Goal: Task Accomplishment & Management: Complete application form

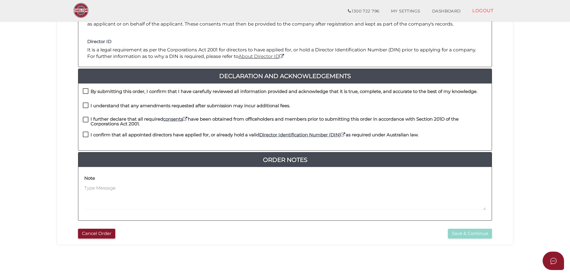
scroll to position [119, 0]
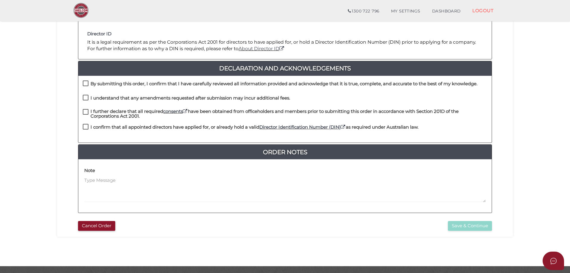
click at [83, 82] on label "By submitting this order, I confirm that I have carefully reviewed all informat…" at bounding box center [280, 85] width 394 height 7
checkbox input "true"
click at [86, 98] on label "I understand that any amendments requested after submission may incur additiona…" at bounding box center [186, 99] width 207 height 7
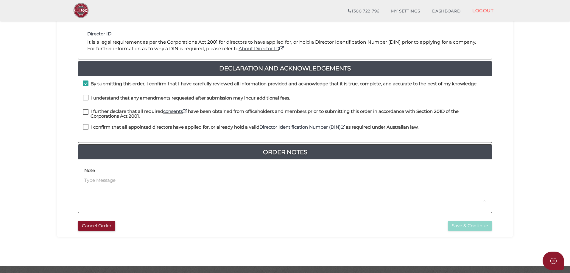
checkbox input "true"
click at [85, 111] on label "I further declare that all required consents have been obtained from officehold…" at bounding box center [285, 112] width 404 height 7
checkbox input "true"
click at [86, 126] on label "I confirm that all appointed directors have applied for, or already hold a vali…" at bounding box center [250, 128] width 335 height 7
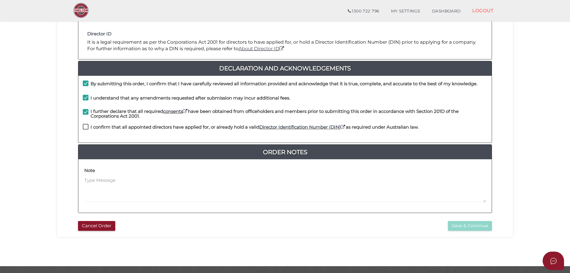
checkbox input "true"
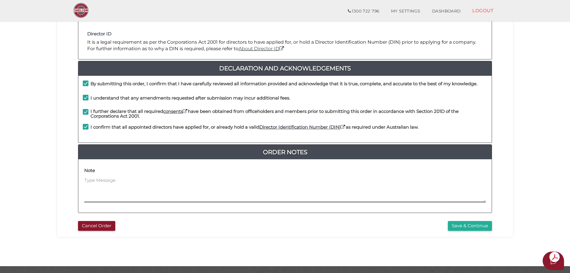
click at [119, 183] on textarea at bounding box center [284, 190] width 401 height 26
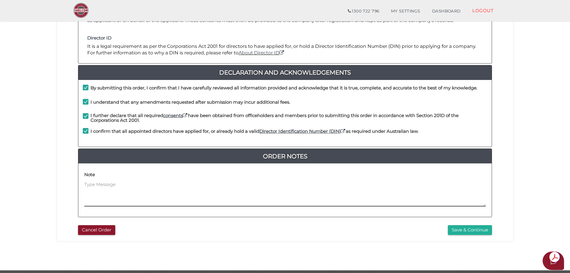
scroll to position [135, 0]
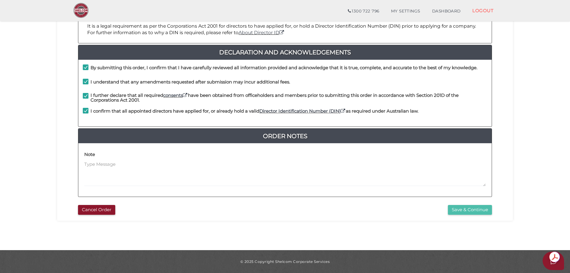
click at [465, 210] on button "Save & Continue" at bounding box center [470, 210] width 44 height 10
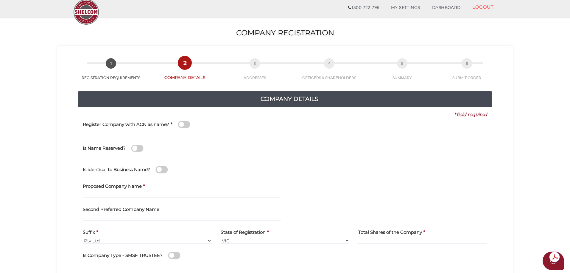
scroll to position [30, 0]
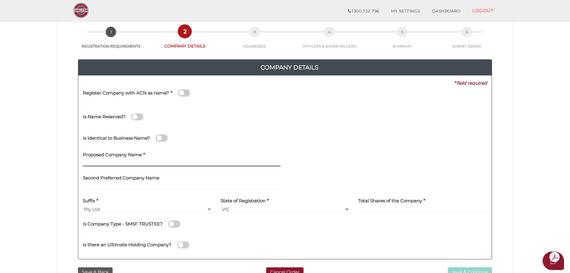
click at [115, 161] on input "text" at bounding box center [182, 163] width 198 height 7
type input "Sticky Design"
click at [396, 207] on input at bounding box center [422, 209] width 129 height 7
click at [371, 201] on h4 "Total Shares of the Company" at bounding box center [390, 201] width 64 height 5
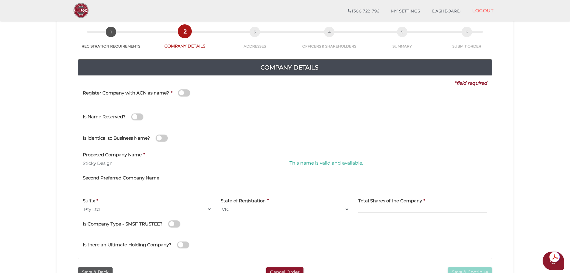
click at [371, 207] on input at bounding box center [422, 209] width 129 height 7
type input "10"
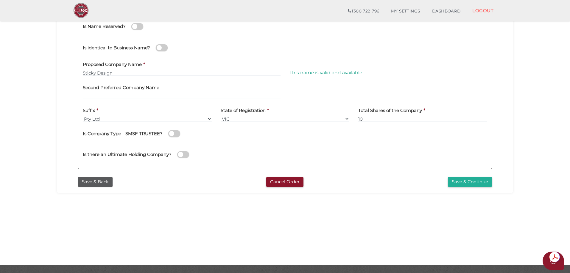
scroll to position [123, 0]
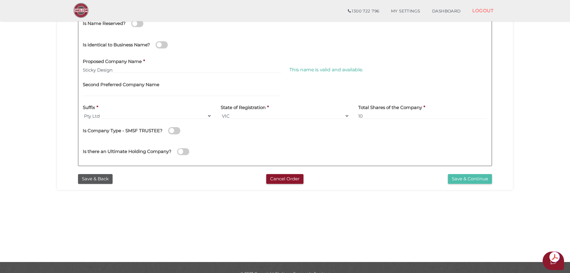
click at [465, 181] on button "Save & Continue" at bounding box center [470, 179] width 44 height 10
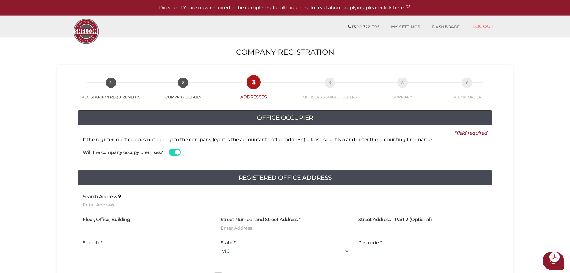
click at [254, 226] on input "text" at bounding box center [285, 228] width 129 height 7
type input "42b Nepean Highway"
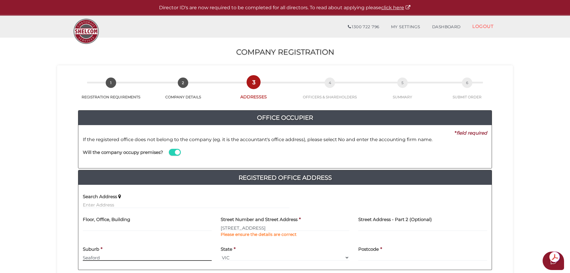
type input "Seaford"
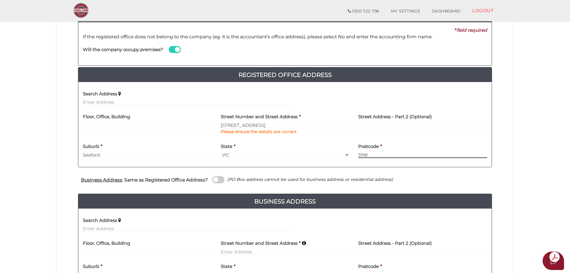
scroll to position [119, 0]
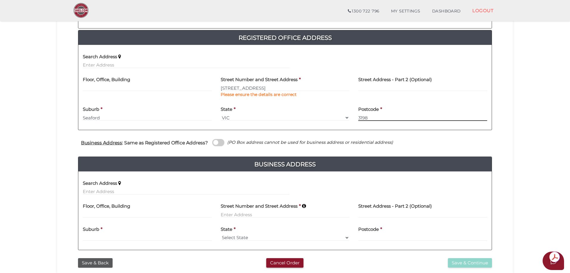
type input "3198"
click at [219, 142] on span at bounding box center [218, 142] width 12 height 7
click at [0, 0] on input "checkbox" at bounding box center [0, 0] width 0 height 0
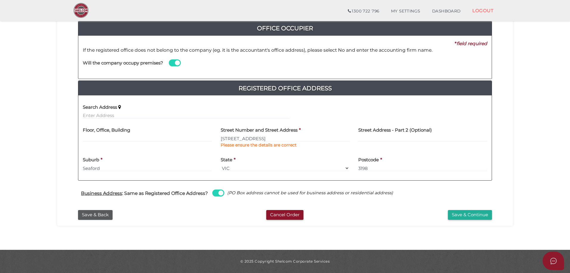
scroll to position [68, 0]
click at [462, 217] on button "Save & Continue" at bounding box center [470, 215] width 44 height 10
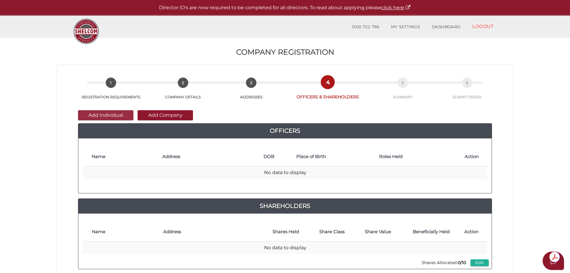
click at [108, 115] on button "Add Individual" at bounding box center [105, 115] width 55 height 10
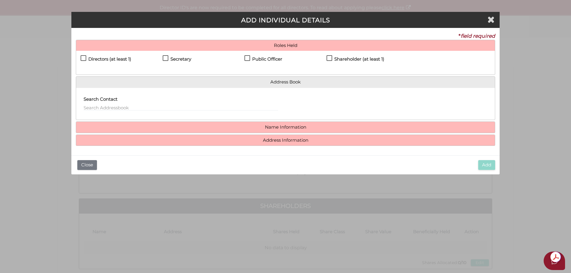
click at [83, 58] on label "Directors (at least 1)" at bounding box center [106, 60] width 51 height 7
checkbox input "true"
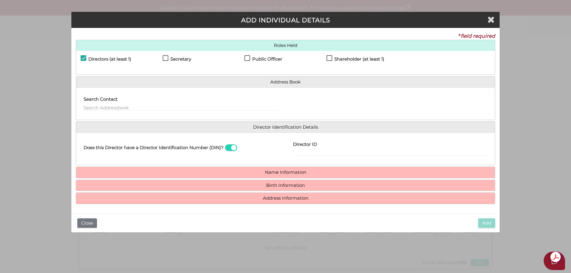
click at [161, 57] on div "Directors (at least 1)" at bounding box center [122, 60] width 82 height 10
click at [163, 58] on label "Secretary" at bounding box center [177, 60] width 29 height 7
checkbox input "true"
click at [248, 59] on label "Public Officer" at bounding box center [264, 60] width 38 height 7
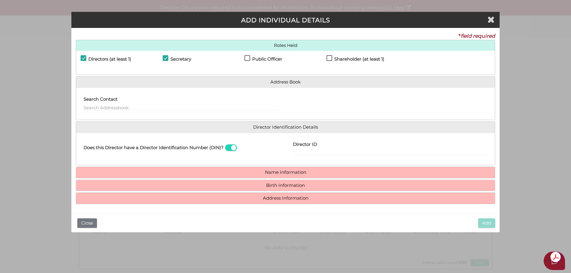
checkbox input "true"
click at [328, 58] on label "Shareholder (at least 1)" at bounding box center [356, 60] width 58 height 7
checkbox input "true"
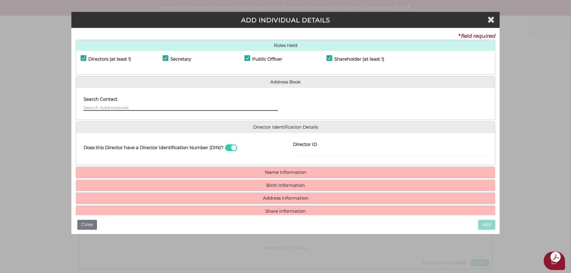
click at [128, 111] on input "text" at bounding box center [181, 107] width 195 height 7
click at [126, 131] on h4 "Director Identification Details" at bounding box center [285, 127] width 419 height 11
click at [115, 107] on input "text" at bounding box center [181, 107] width 195 height 7
click at [114, 104] on label "Search Contact" at bounding box center [101, 99] width 34 height 12
click at [231, 109] on input "text" at bounding box center [181, 107] width 195 height 7
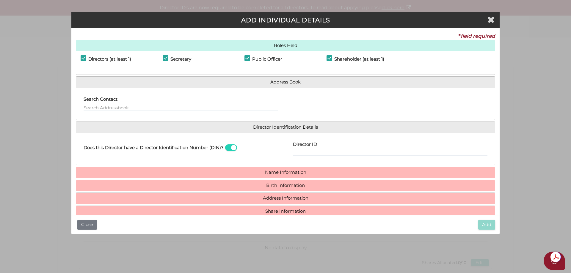
click at [149, 132] on h4 "Director Identification Details" at bounding box center [285, 127] width 419 height 11
click at [117, 104] on div "Search Contact" at bounding box center [181, 102] width 195 height 19
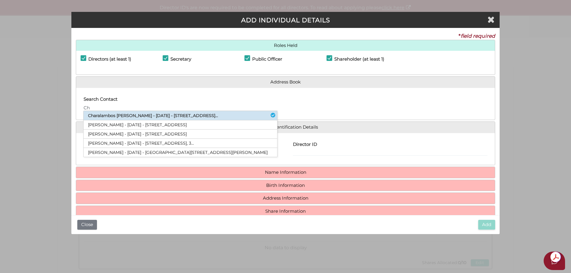
click at [98, 115] on li "Charalambos Andreas Christodoulides - 22/01/1974 - 42b Nepean Highway, Seafo..." at bounding box center [181, 115] width 194 height 9
type input "Charalambos"
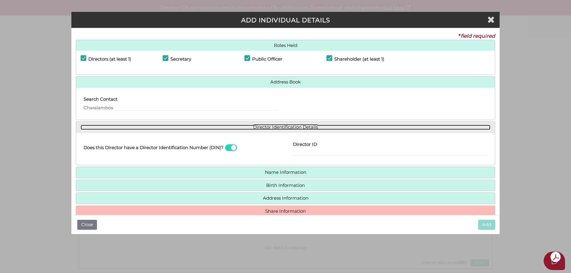
click at [287, 127] on link "Director Identification Details" at bounding box center [286, 127] width 410 height 5
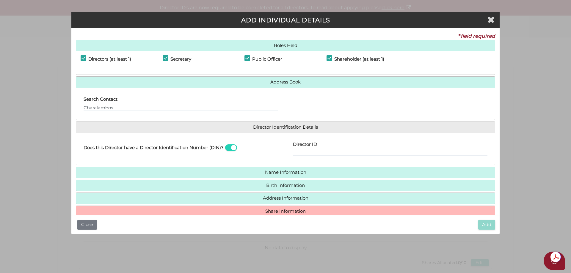
click at [287, 176] on h4 "Name Information" at bounding box center [285, 172] width 419 height 11
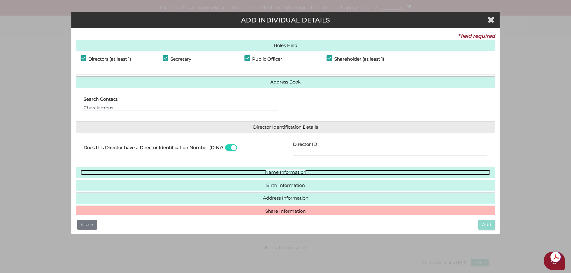
click at [284, 171] on link "Name Information" at bounding box center [286, 172] width 410 height 5
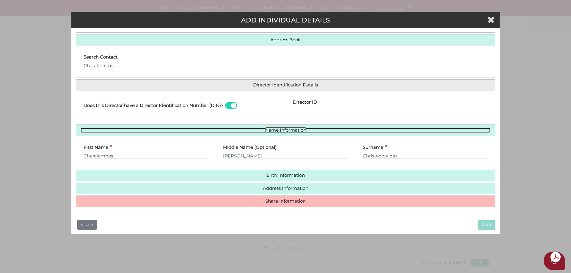
scroll to position [44, 0]
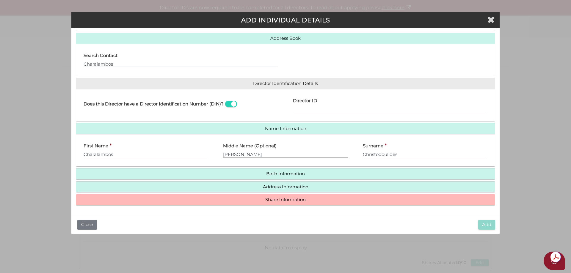
click at [261, 154] on input "Andreas" at bounding box center [285, 154] width 125 height 7
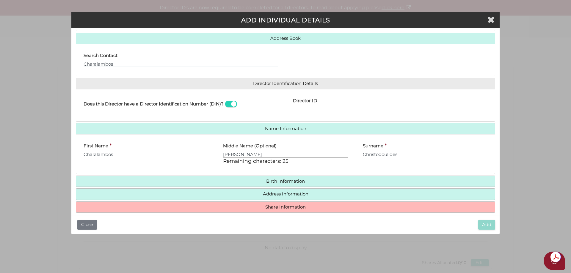
type input "Andreas Nicolas"
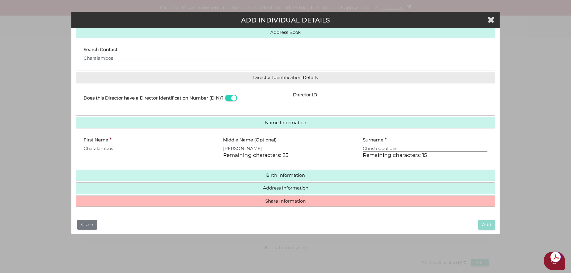
scroll to position [51, 0]
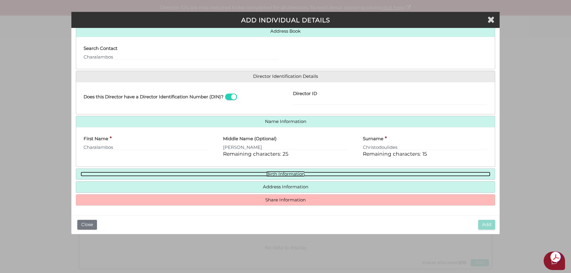
click at [285, 172] on link "Birth Information" at bounding box center [286, 174] width 410 height 5
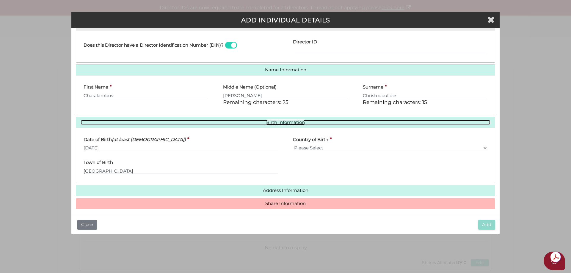
scroll to position [106, 0]
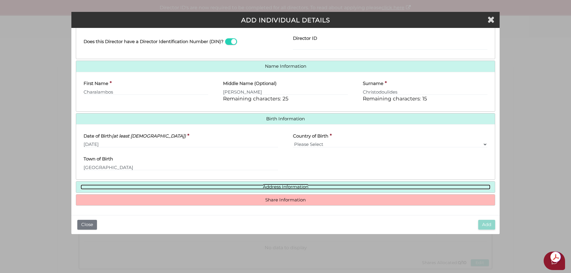
click at [287, 187] on link "Address Information" at bounding box center [286, 187] width 410 height 5
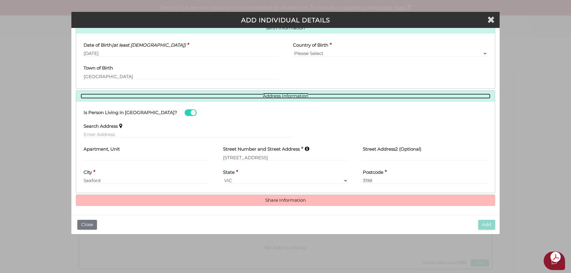
scroll to position [198, 0]
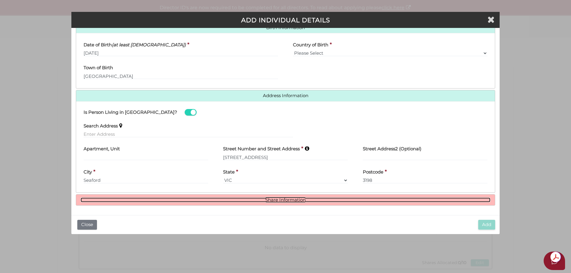
click at [296, 202] on link "Share Information" at bounding box center [286, 200] width 410 height 5
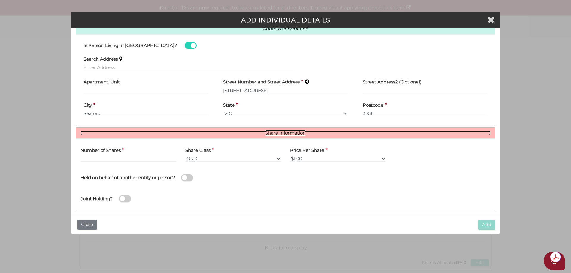
scroll to position [270, 0]
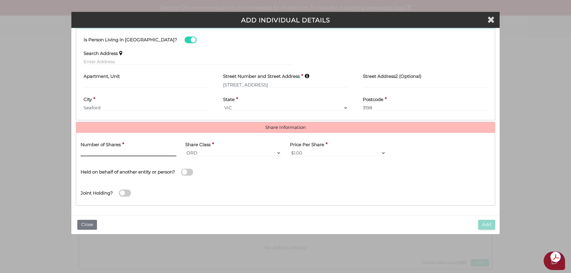
click at [86, 152] on input "text" at bounding box center [129, 153] width 96 height 7
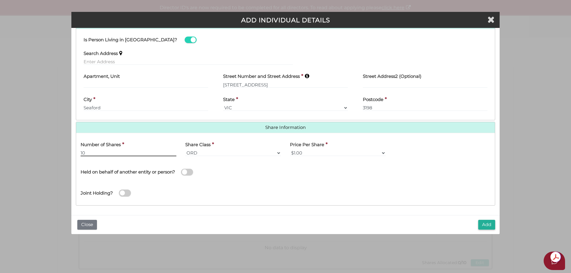
type input "10"
click at [487, 224] on button "Add" at bounding box center [487, 225] width 17 height 10
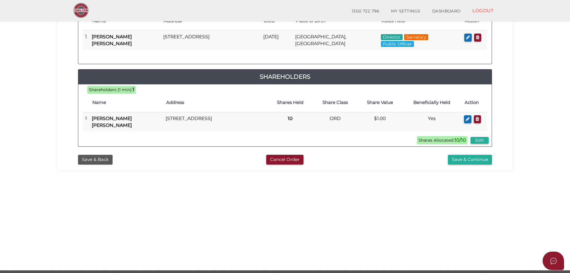
scroll to position [119, 0]
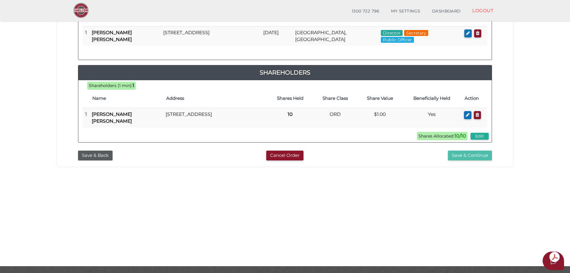
click at [473, 154] on button "Save & Continue" at bounding box center [470, 156] width 44 height 10
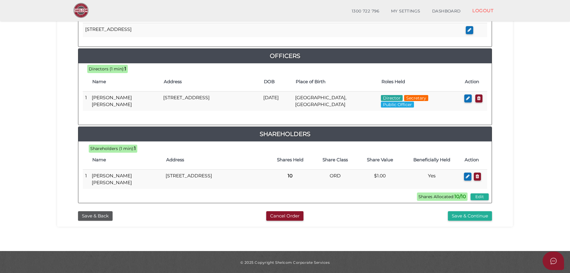
scroll to position [253, 0]
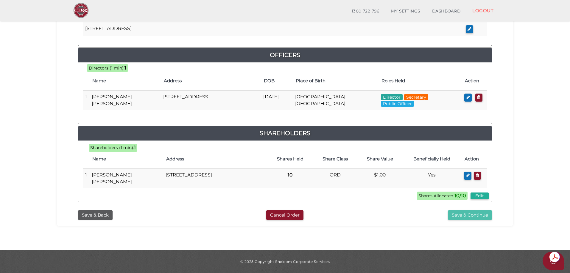
click at [473, 213] on button "Save & Continue" at bounding box center [470, 216] width 44 height 10
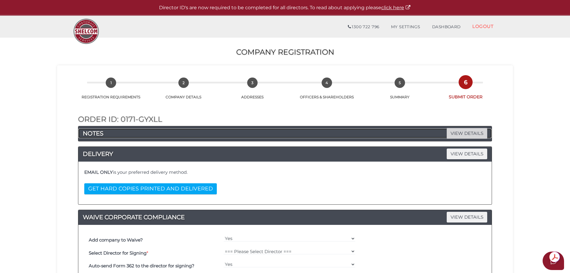
click at [471, 132] on span "VIEW DETAILS" at bounding box center [466, 133] width 40 height 10
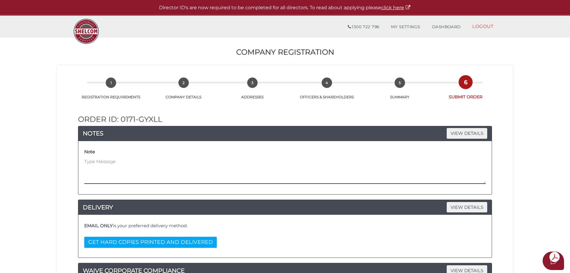
click at [103, 178] on textarea at bounding box center [284, 172] width 401 height 26
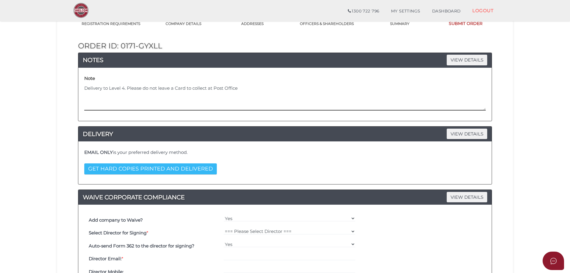
scroll to position [60, 0]
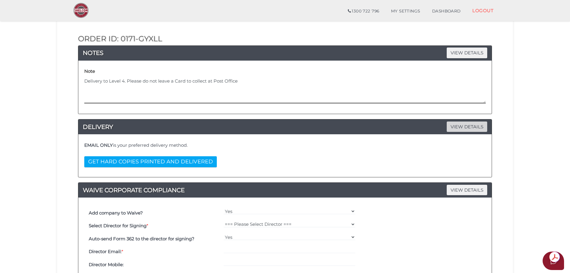
type textarea "Delivery to Level 4. Please do not leave a Card to collect at Post Office"
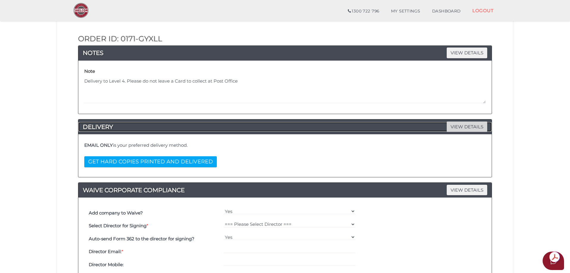
click at [464, 126] on span "VIEW DETAILS" at bounding box center [466, 127] width 40 height 10
click at [247, 224] on select "=== Please Select Director === [PERSON_NAME] [PERSON_NAME]" at bounding box center [289, 224] width 132 height 7
select select "000026679"
click at [223, 221] on select "=== Please Select Director === [PERSON_NAME] [PERSON_NAME]" at bounding box center [289, 224] width 132 height 7
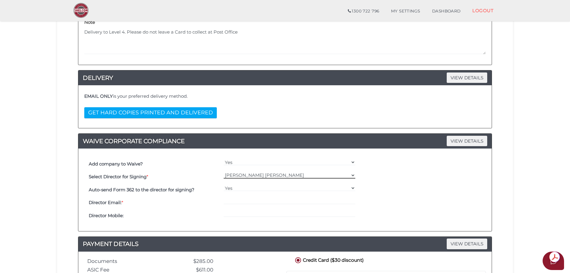
scroll to position [119, 0]
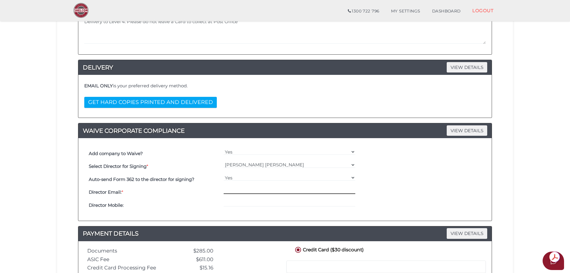
click at [241, 194] on input "email" at bounding box center [289, 191] width 132 height 7
click at [236, 190] on input "email" at bounding box center [289, 191] width 132 height 7
click at [239, 190] on input "[PERSON_NAME]" at bounding box center [289, 191] width 132 height 7
type input "[PERSON_NAME][EMAIL_ADDRESS][DOMAIN_NAME]"
type input "0404516827"
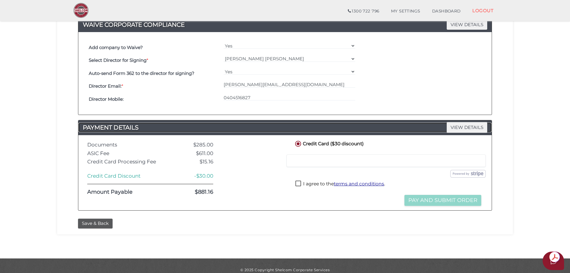
scroll to position [234, 0]
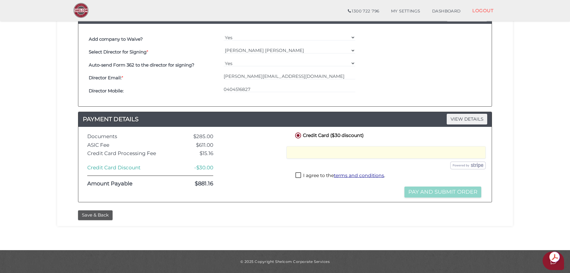
click at [298, 174] on label "I agree to the terms and conditions ." at bounding box center [340, 176] width 90 height 7
checkbox input "true"
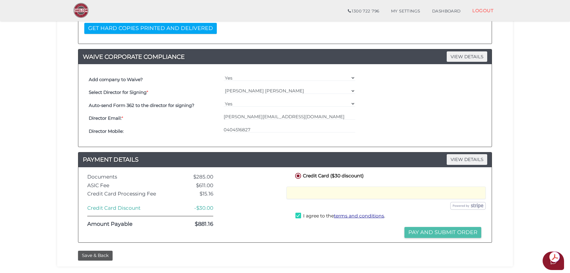
scroll to position [204, 0]
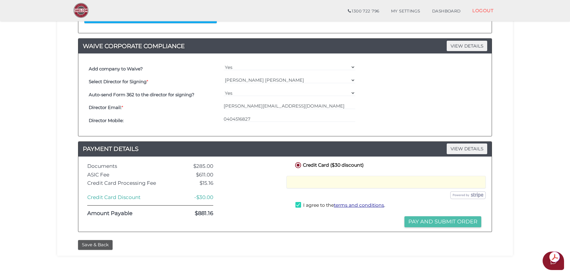
click at [440, 222] on button "Pay and Submit Order" at bounding box center [442, 222] width 77 height 11
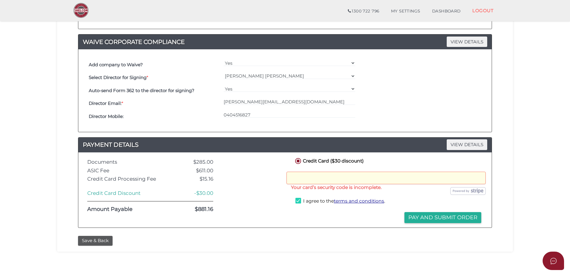
scroll to position [208, 0]
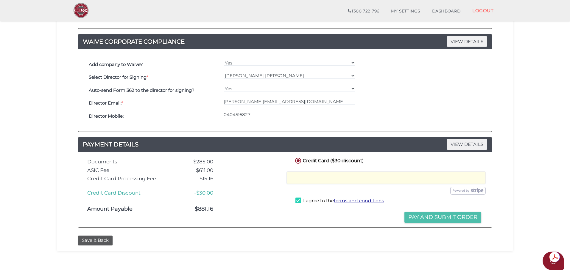
click at [440, 213] on button "Pay and Submit Order" at bounding box center [442, 217] width 77 height 11
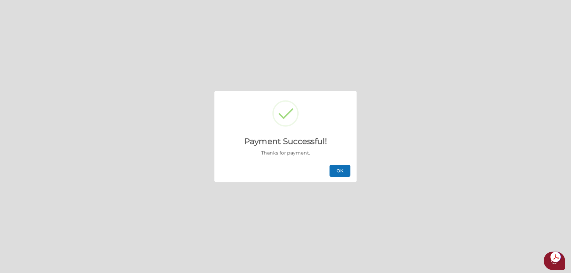
click at [341, 170] on button "OK" at bounding box center [340, 171] width 21 height 12
